Goal: Go to known website: Access a specific website the user already knows

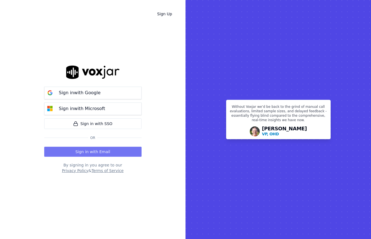
click at [126, 154] on button "Sign in with Email" at bounding box center [92, 152] width 97 height 10
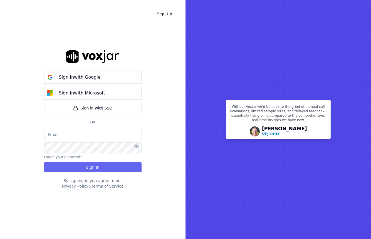
type input "[EMAIL_ADDRESS][DOMAIN_NAME]"
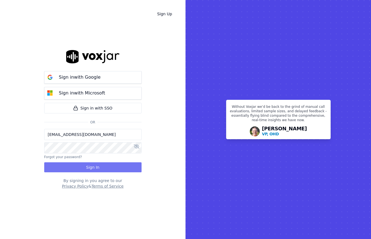
click at [96, 171] on button "Sign In" at bounding box center [92, 167] width 97 height 10
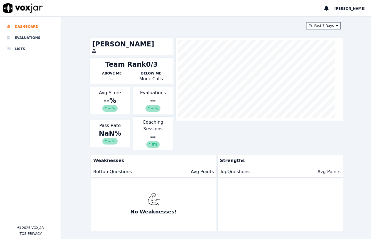
click at [194, 147] on div "Travis Serrant Team Rank 0/3 Above Me -- Below Me Mock Calls Avg Score -- % ∞ %…" at bounding box center [216, 93] width 253 height 113
